Goal: Task Accomplishment & Management: Manage account settings

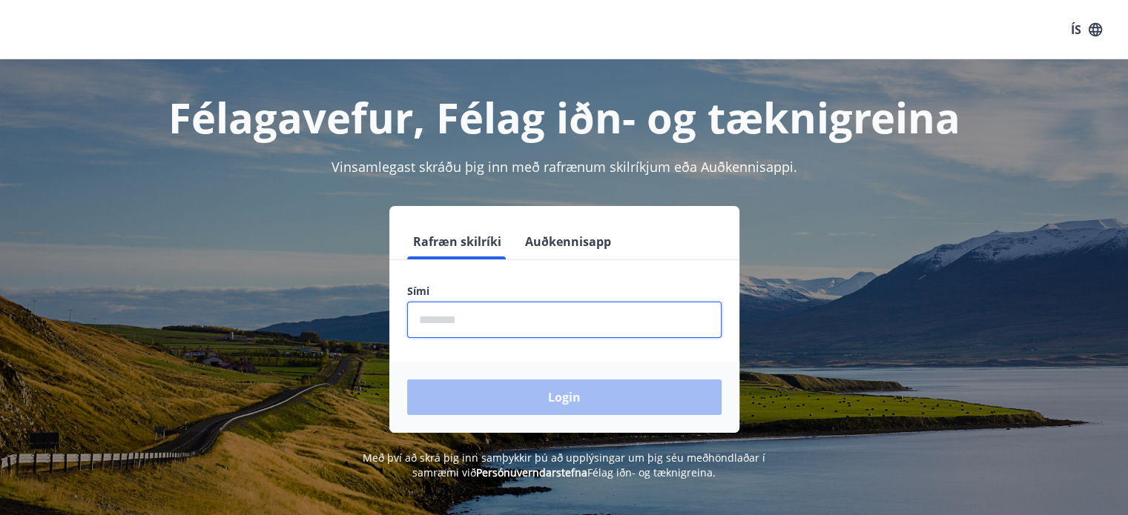
click at [466, 308] on input "phone" at bounding box center [564, 320] width 314 height 36
type input "********"
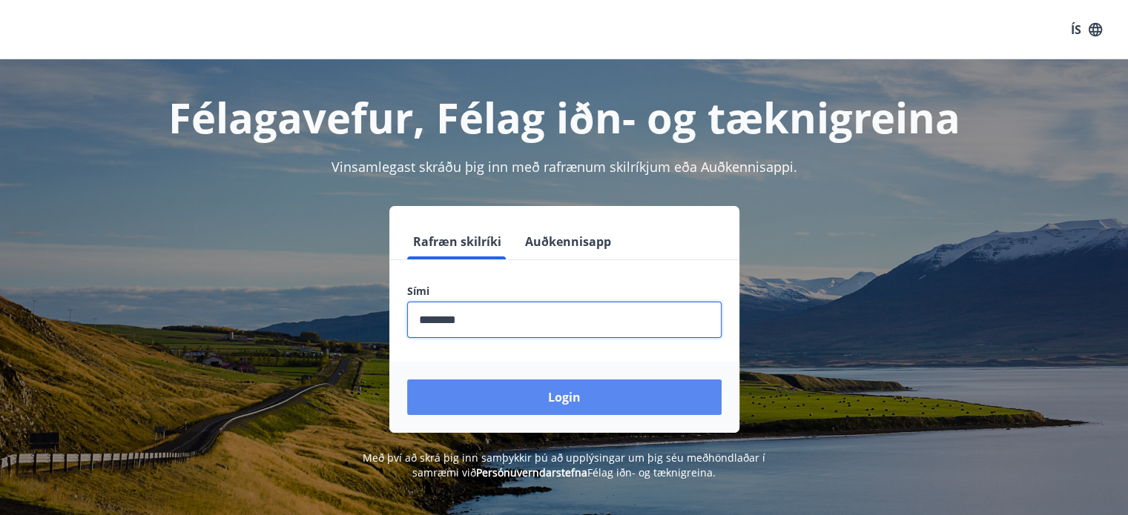
click at [561, 393] on button "Login" at bounding box center [564, 398] width 314 height 36
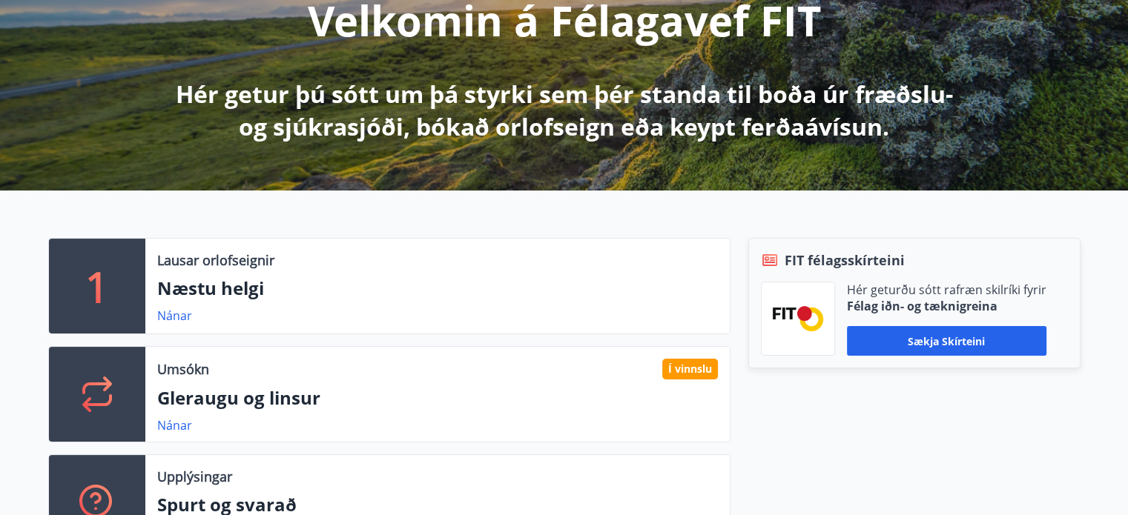
scroll to position [222, 0]
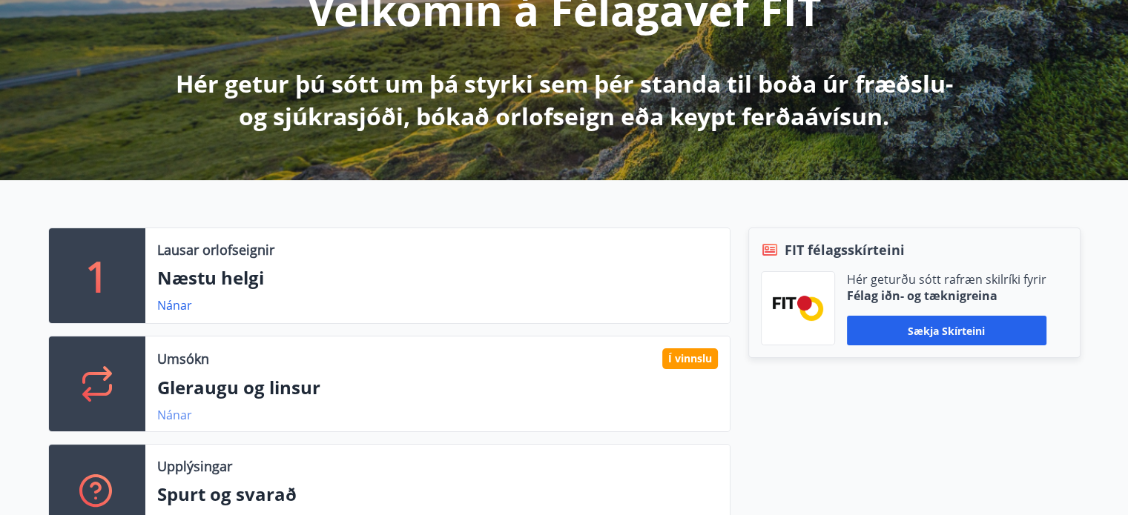
click at [180, 417] on link "Nánar" at bounding box center [174, 415] width 35 height 16
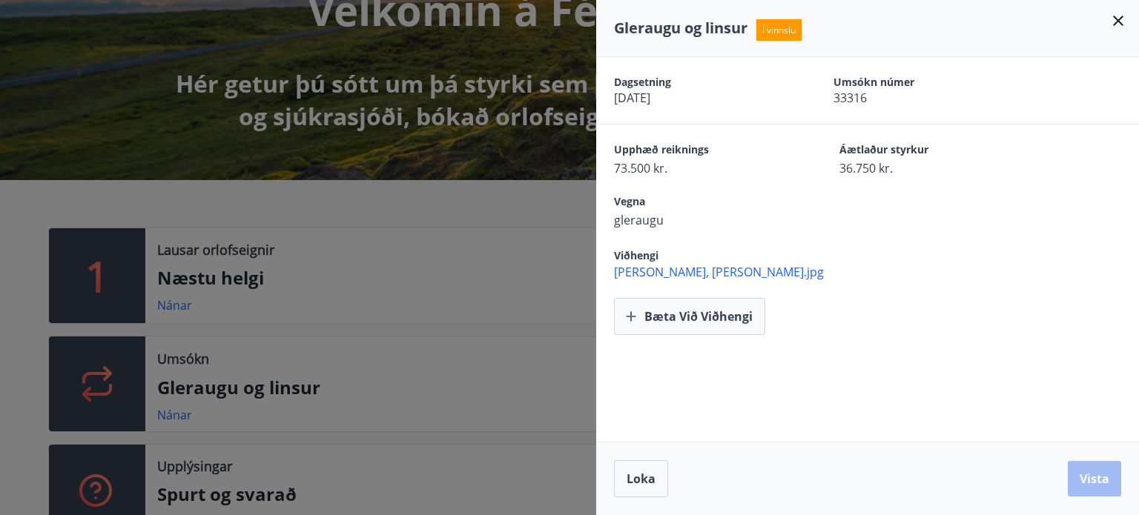
click at [1118, 17] on icon at bounding box center [1118, 21] width 18 height 18
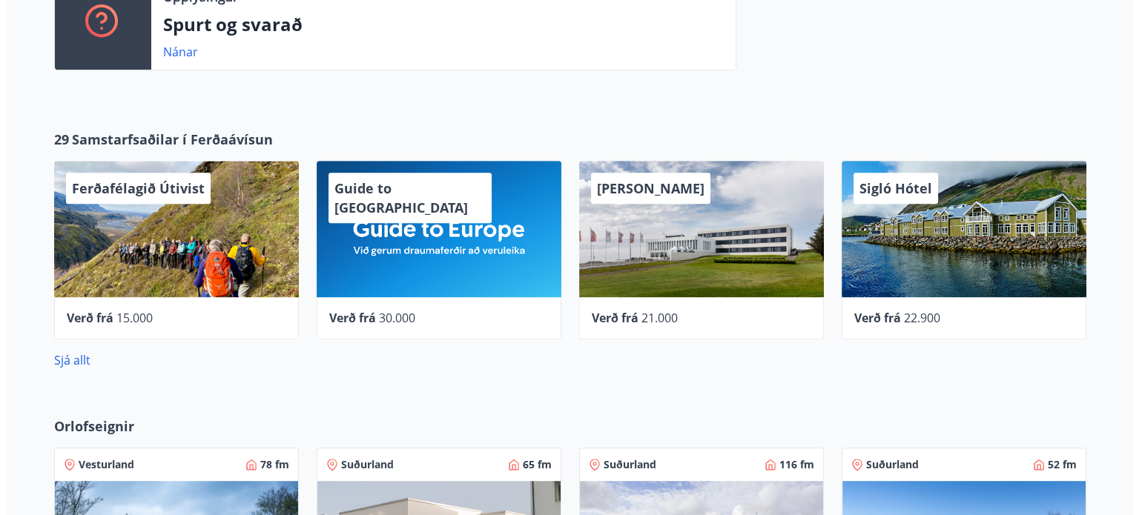
scroll to position [667, 0]
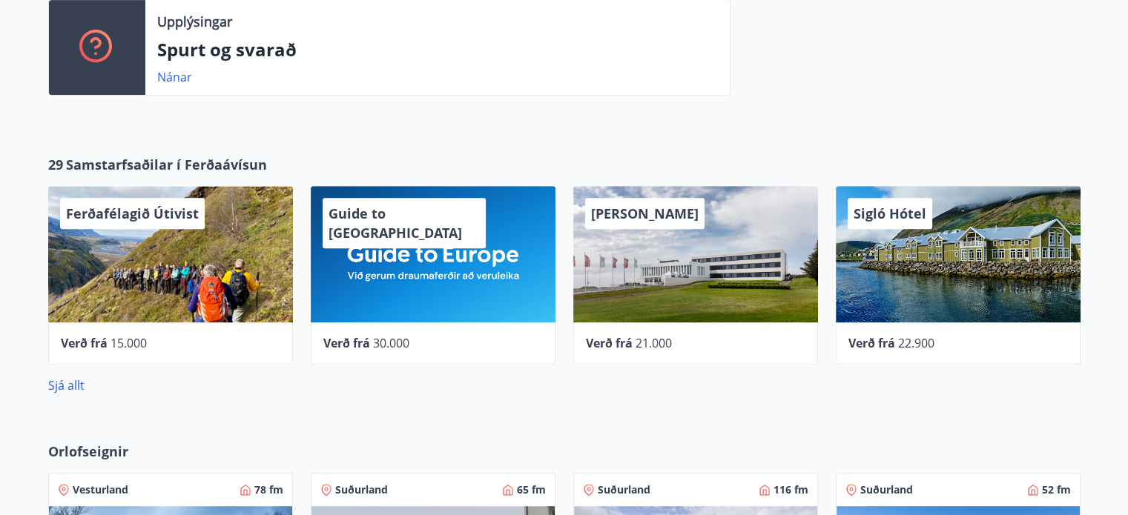
click at [994, 265] on div "Sigló Hótel" at bounding box center [958, 254] width 245 height 136
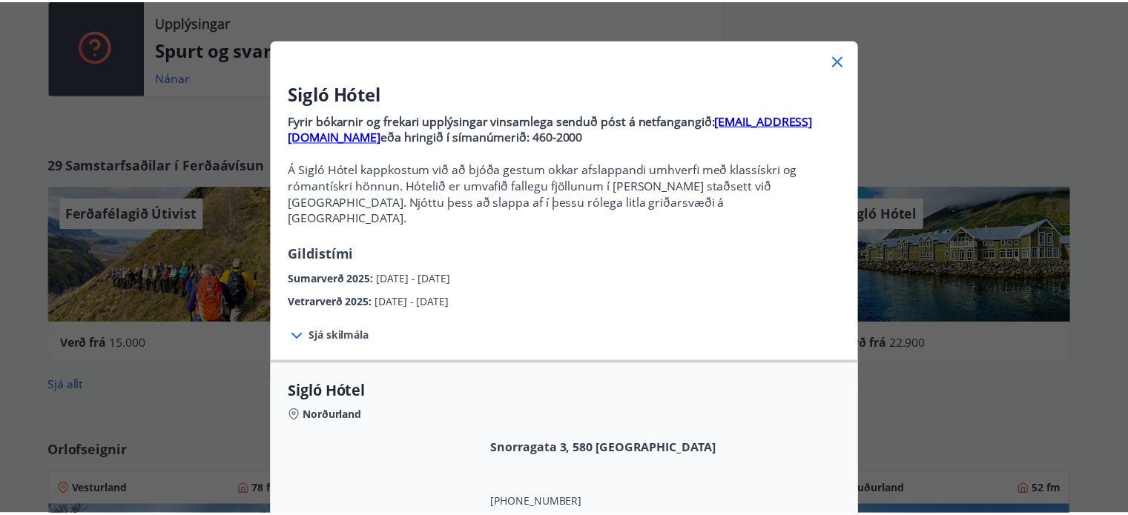
scroll to position [0, 0]
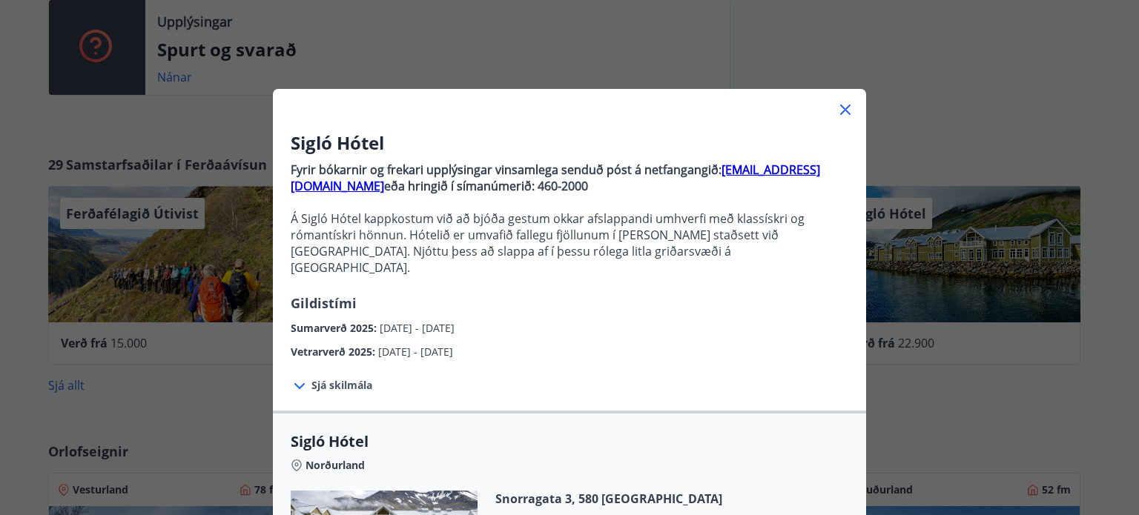
click at [841, 112] on icon at bounding box center [845, 110] width 18 height 18
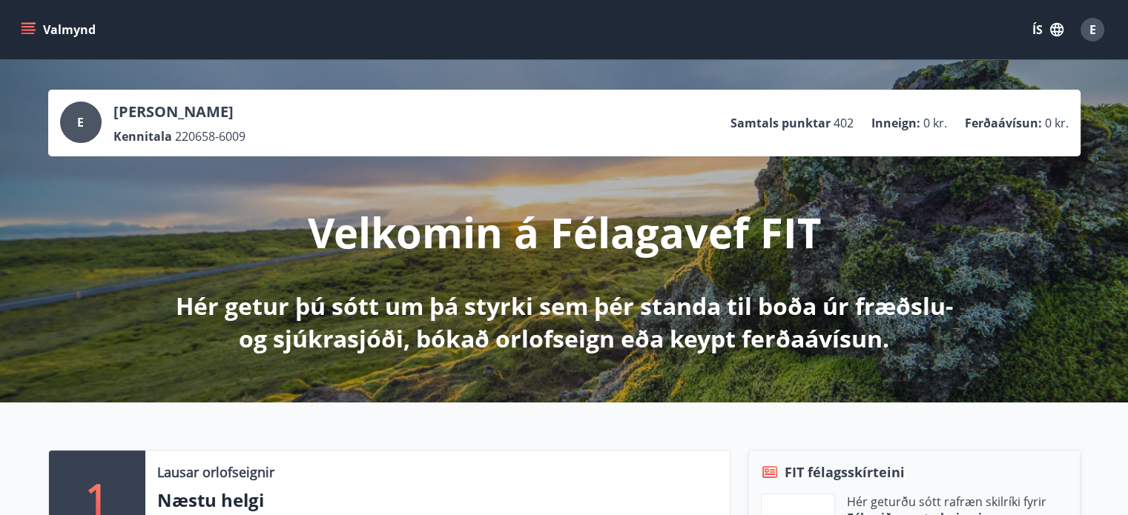
click at [1095, 26] on div "E" at bounding box center [1092, 30] width 24 height 24
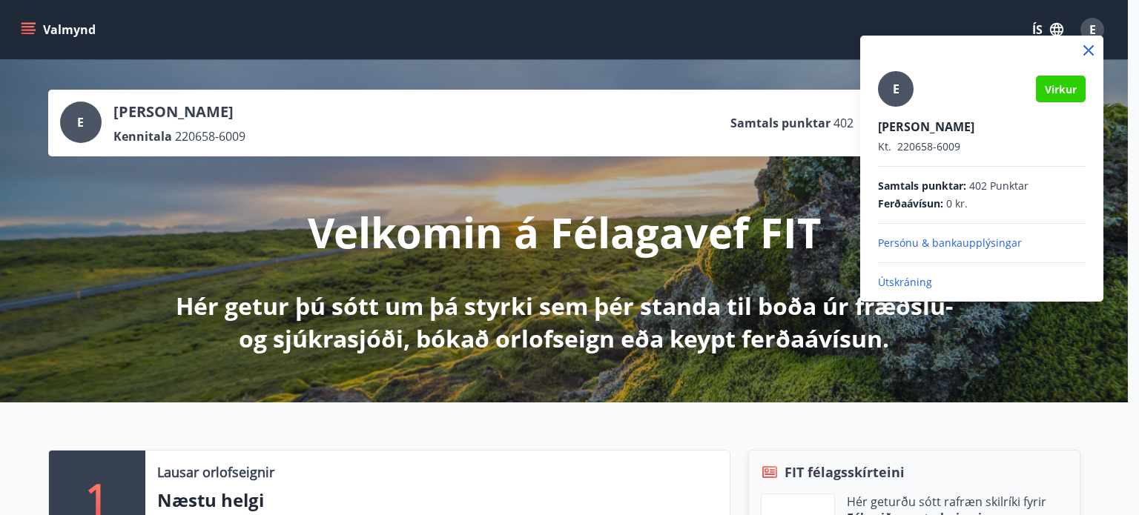
click at [912, 279] on p "Útskráning" at bounding box center [982, 282] width 208 height 15
